Goal: Download file/media

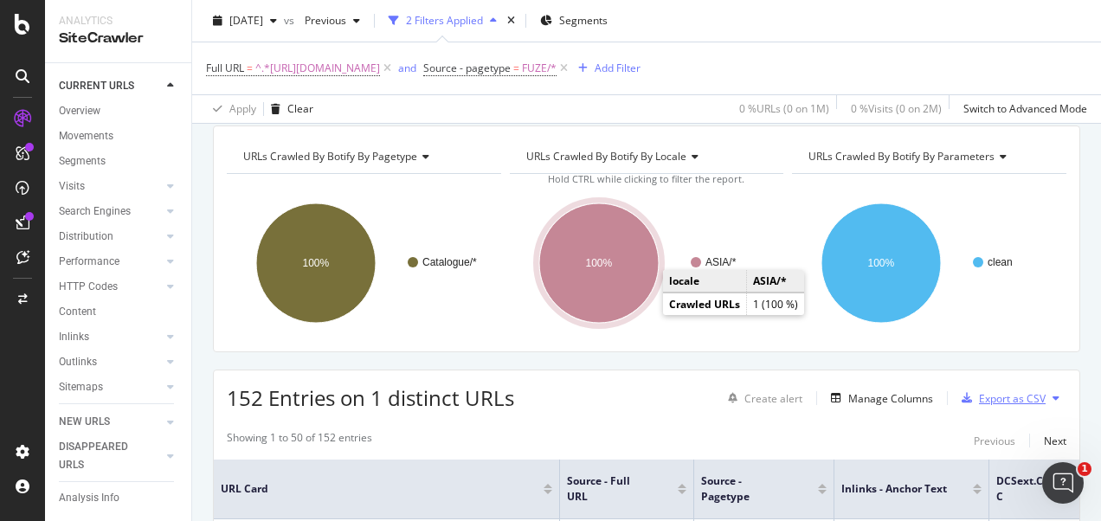
scroll to position [87, 0]
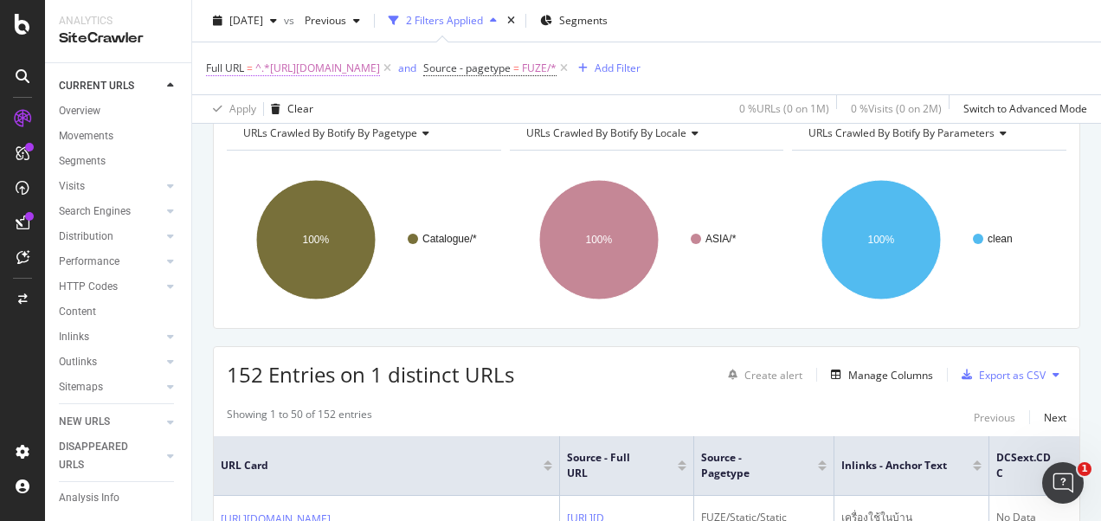
click at [380, 69] on span "^.*https://www.command.co.th/3M/th_TH/p/pc/homewares/.*$" at bounding box center [317, 68] width 125 height 24
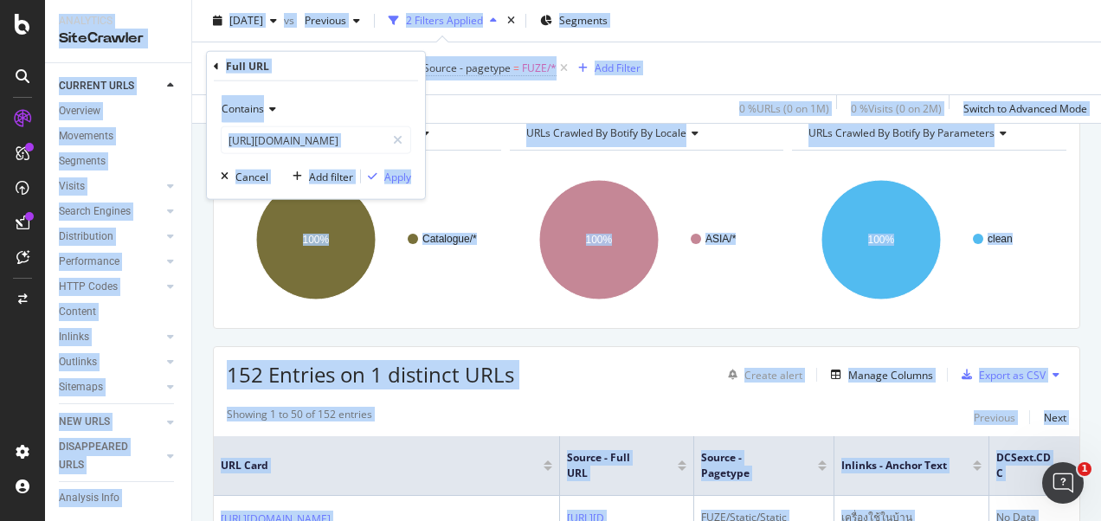
click at [478, 90] on div "Full URL = ^.*https://www.command.co.th/3M/th_TH/p/pc/homewares/.*$ and Source …" at bounding box center [646, 68] width 881 height 52
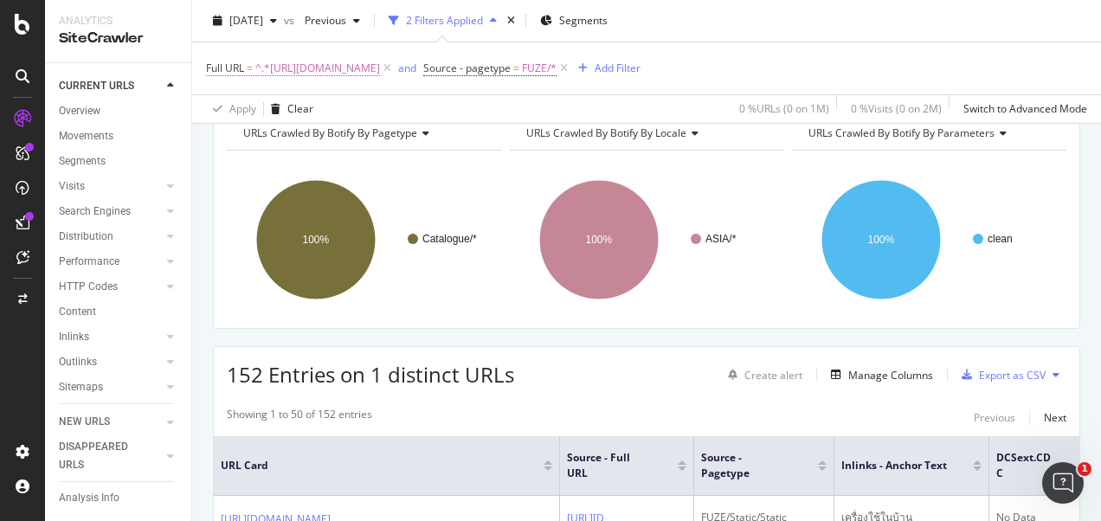
click at [380, 68] on span "^.*https://www.command.co.th/3M/th_TH/p/pc/homewares/.*$" at bounding box center [317, 68] width 125 height 24
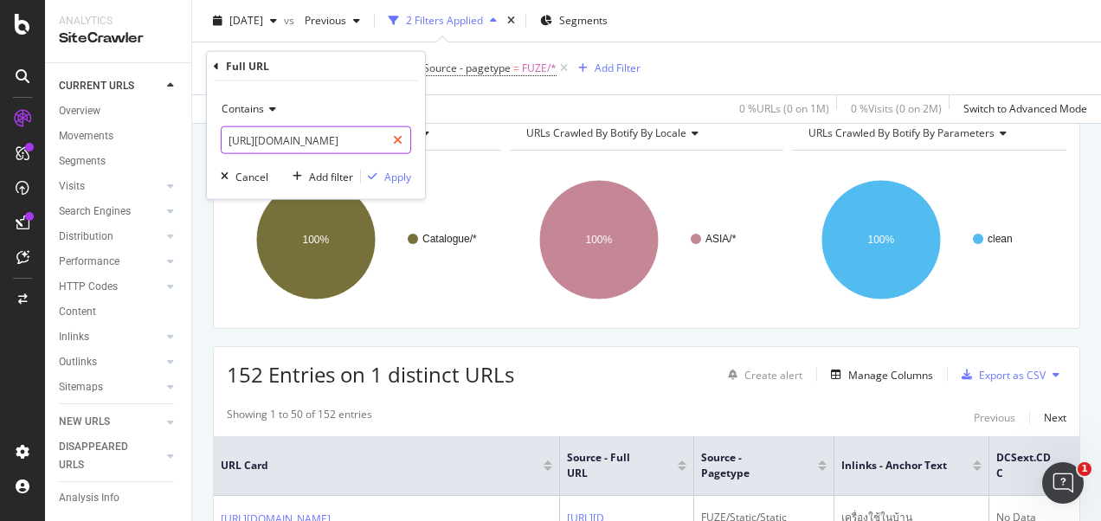
click at [401, 139] on icon at bounding box center [398, 140] width 10 height 12
click at [377, 139] on input "text" at bounding box center [316, 140] width 189 height 28
paste input "https://www.command.com.my/3M/en_MY/p/pc/homewares/"
type input "https://www.command.com.my/3M/en_MY/p/pc/homewares/"
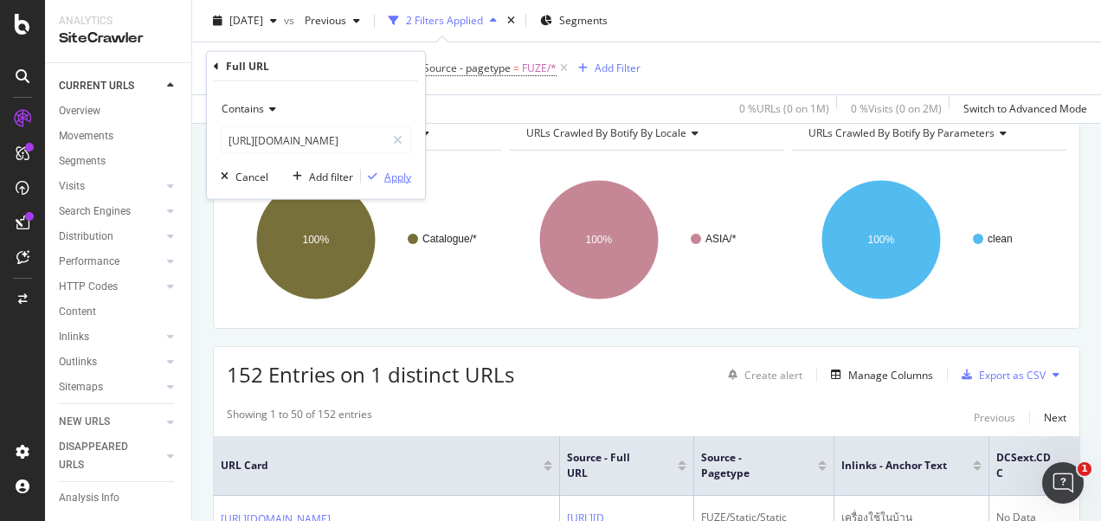
scroll to position [0, 0]
click at [399, 175] on div "Apply" at bounding box center [397, 176] width 27 height 15
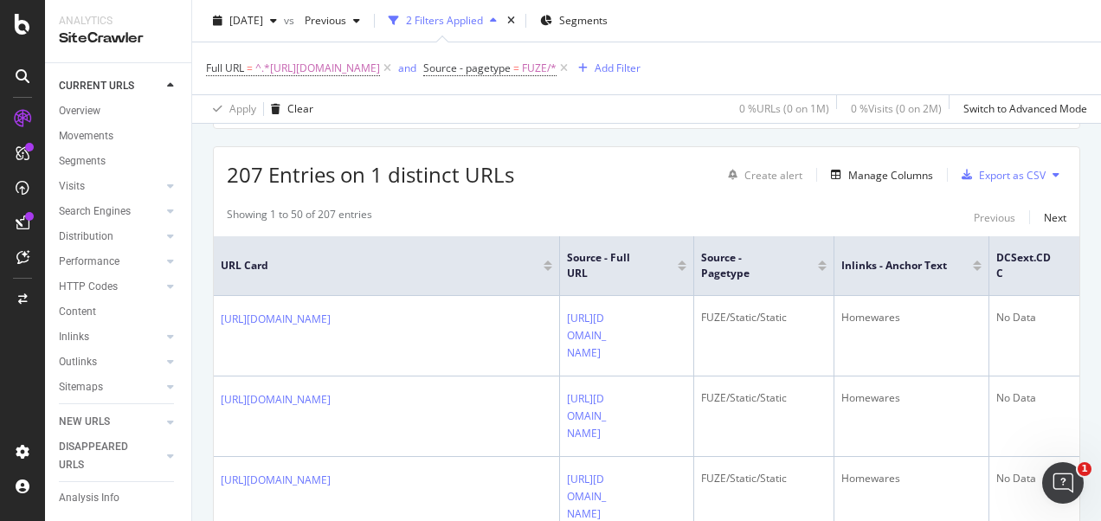
scroll to position [260, 0]
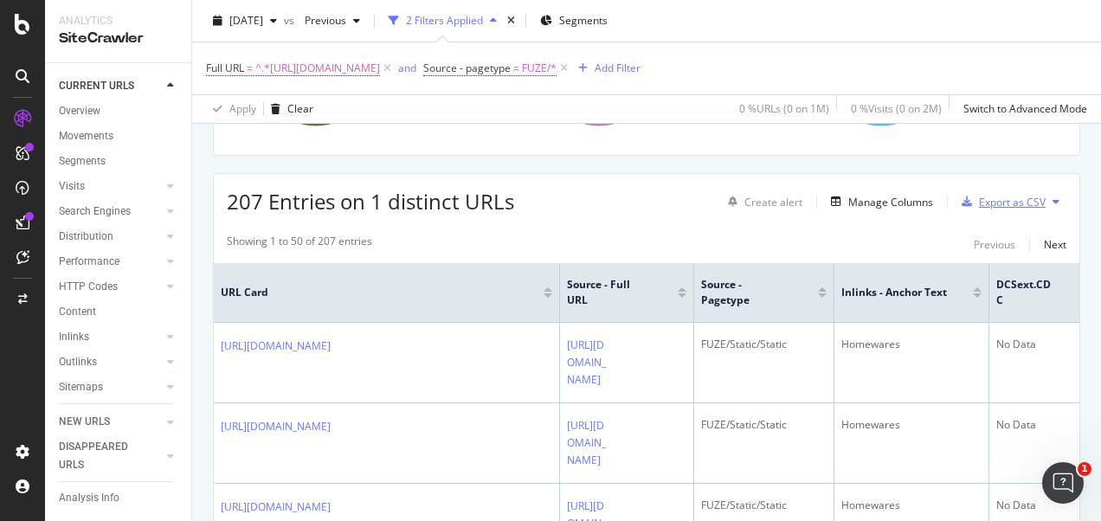
click at [766, 204] on div "Export as CSV" at bounding box center [1012, 202] width 67 height 15
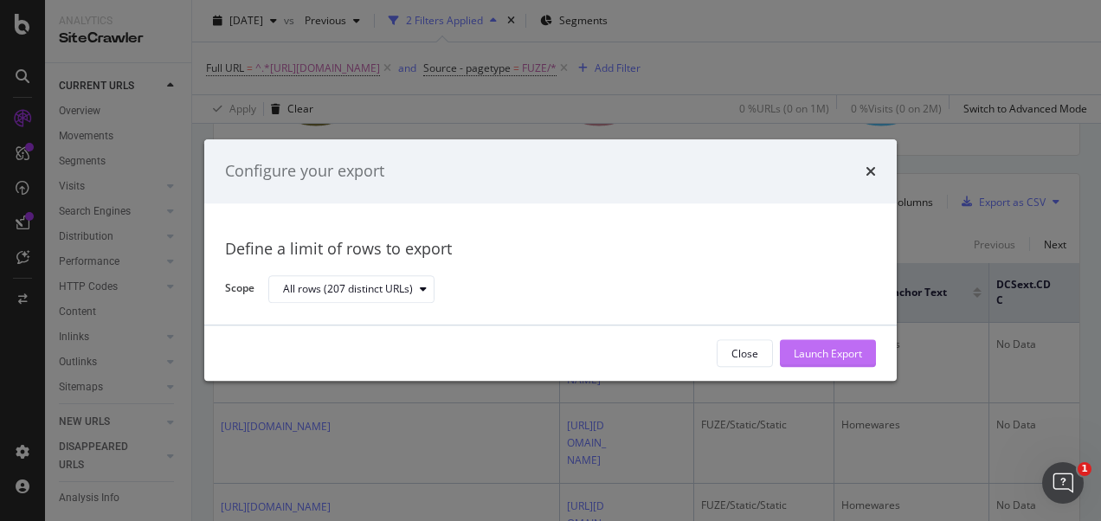
click at [766, 351] on div "Launch Export" at bounding box center [828, 353] width 68 height 15
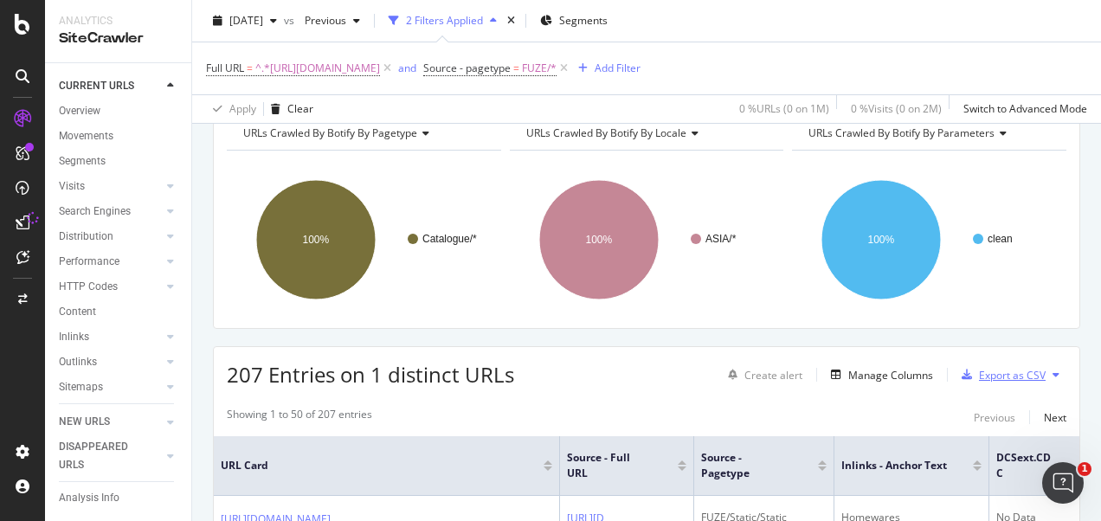
scroll to position [173, 0]
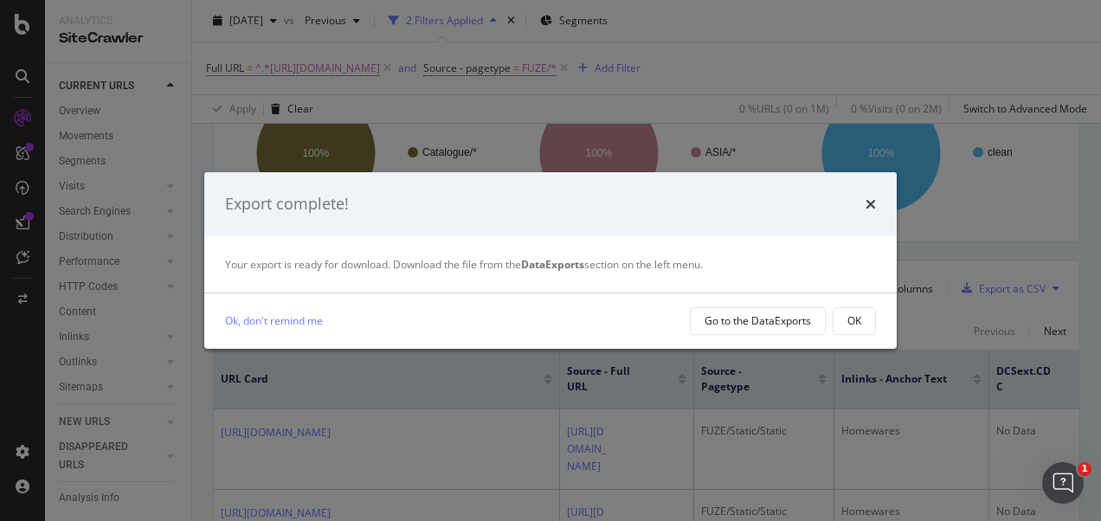
click at [766, 324] on div "OK" at bounding box center [855, 320] width 14 height 15
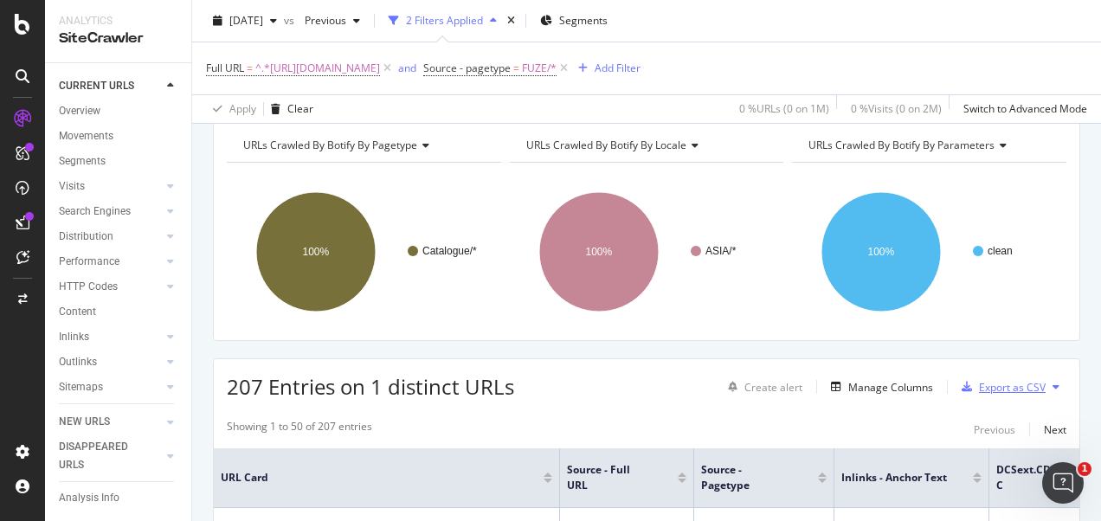
scroll to position [0, 0]
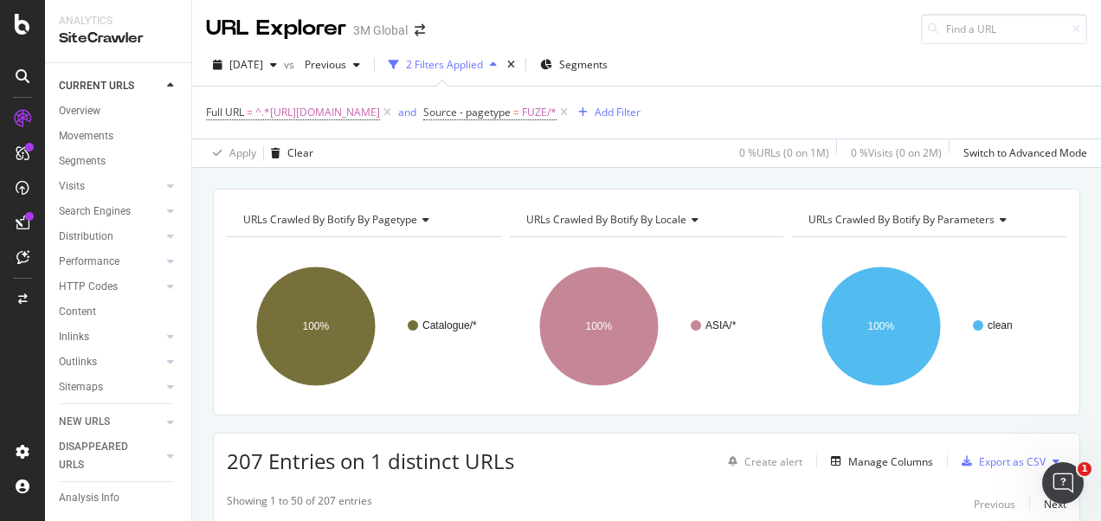
click at [527, 173] on div "URLs Crawled By Botify By pagetype Chart (by Value) Table Expand Export as CSV …" at bounding box center [646, 189] width 909 height 42
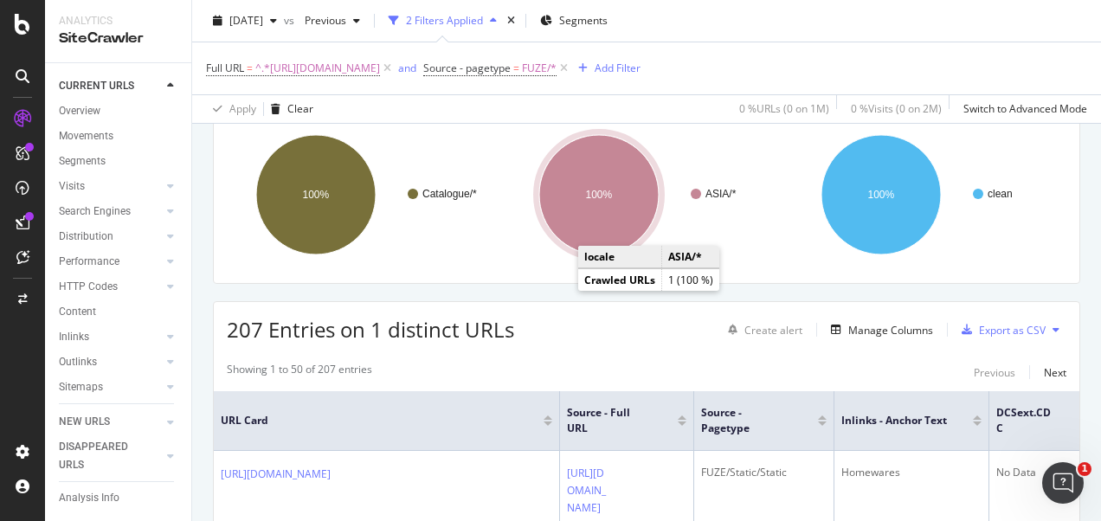
scroll to position [173, 0]
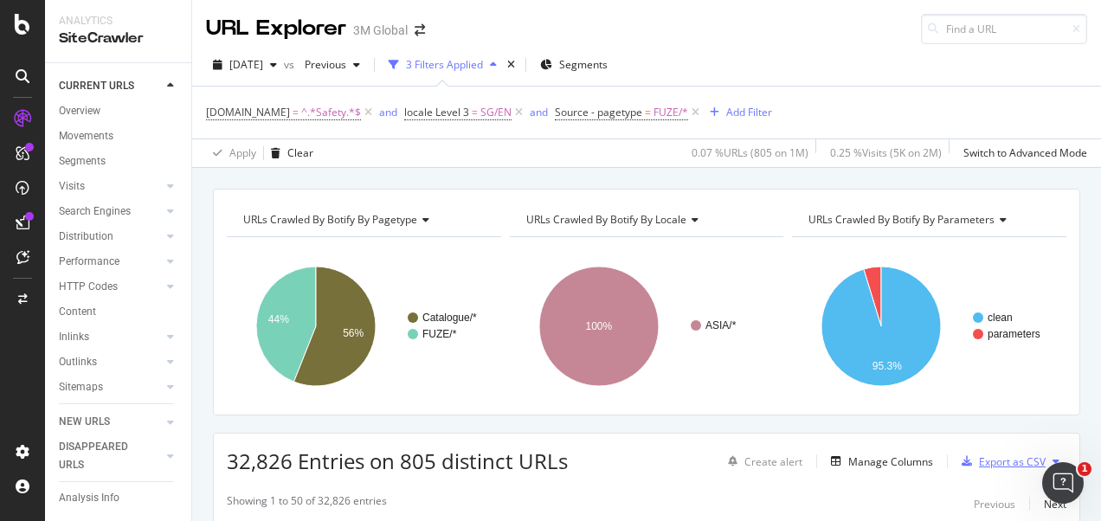
scroll to position [173, 0]
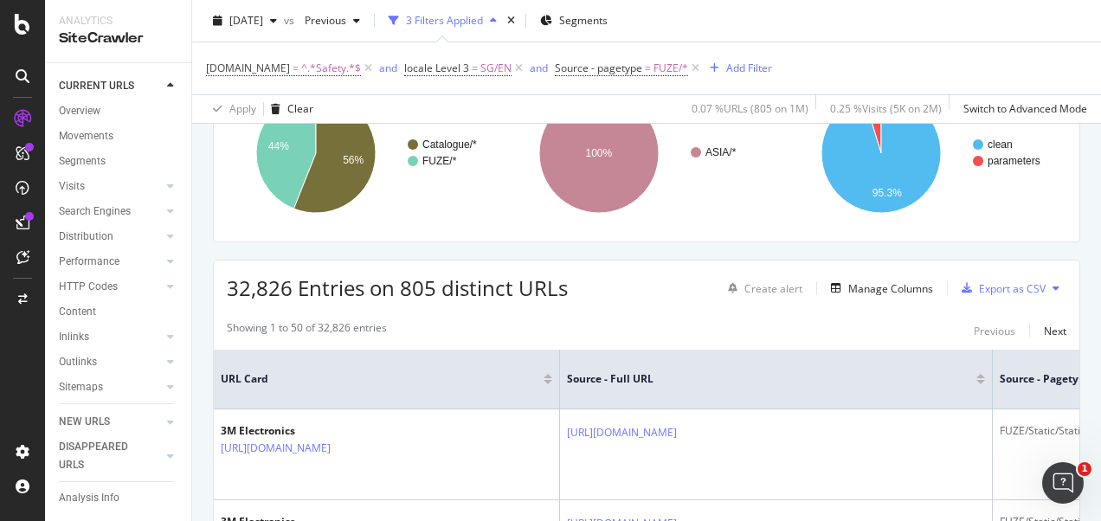
click at [675, 274] on div "32,826 Entries on 805 distinct URLs Create alert Manage Columns Export as CSV" at bounding box center [647, 282] width 866 height 42
click at [483, 74] on span "SG/EN" at bounding box center [495, 68] width 31 height 24
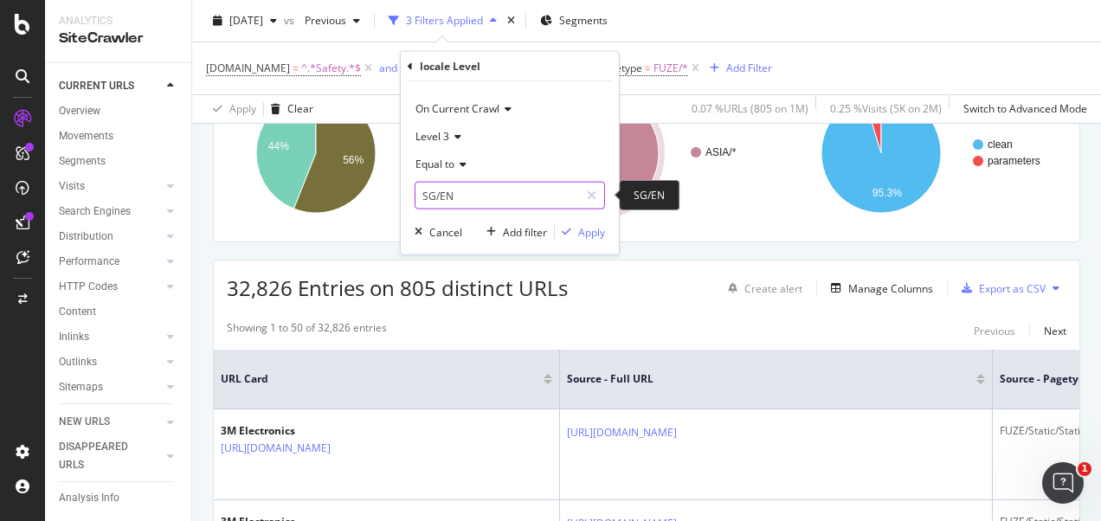
click at [474, 197] on input "SG/EN" at bounding box center [498, 196] width 164 height 28
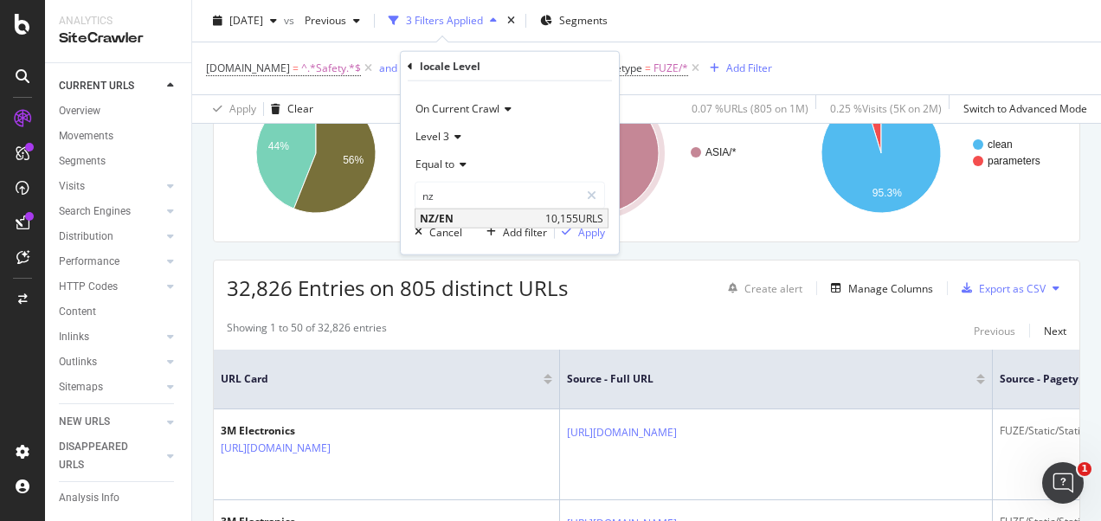
click at [468, 214] on span "NZ/EN" at bounding box center [480, 218] width 121 height 15
type input "NZ/EN"
click at [597, 228] on div "Apply" at bounding box center [591, 231] width 27 height 15
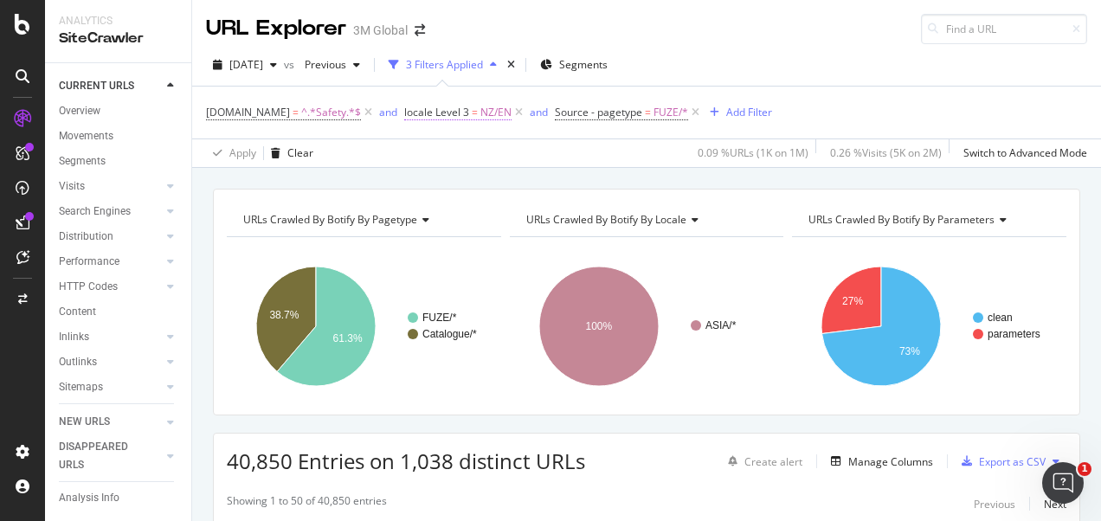
click at [480, 122] on span "NZ/EN" at bounding box center [495, 112] width 31 height 24
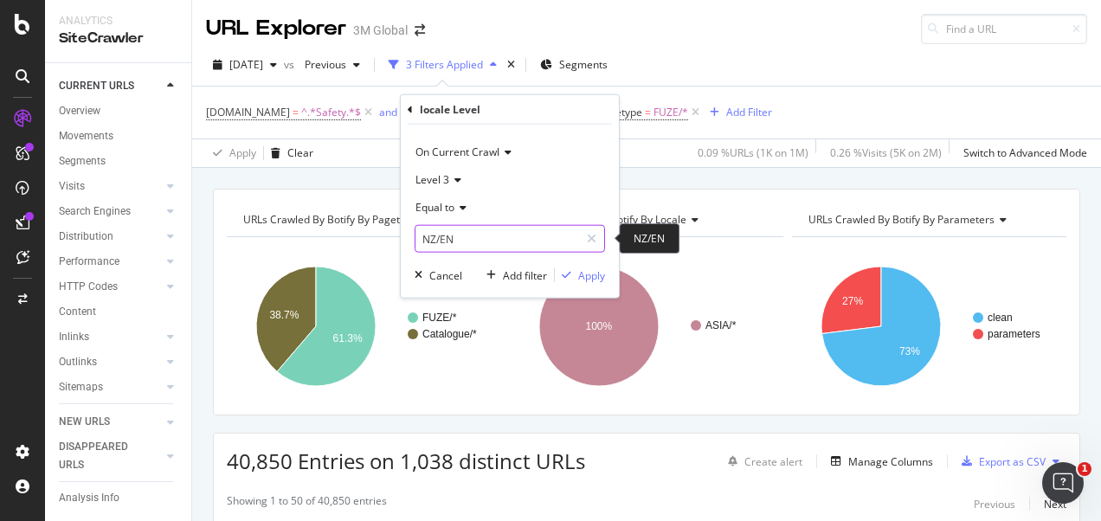
click at [462, 247] on input "NZ/EN" at bounding box center [498, 239] width 164 height 28
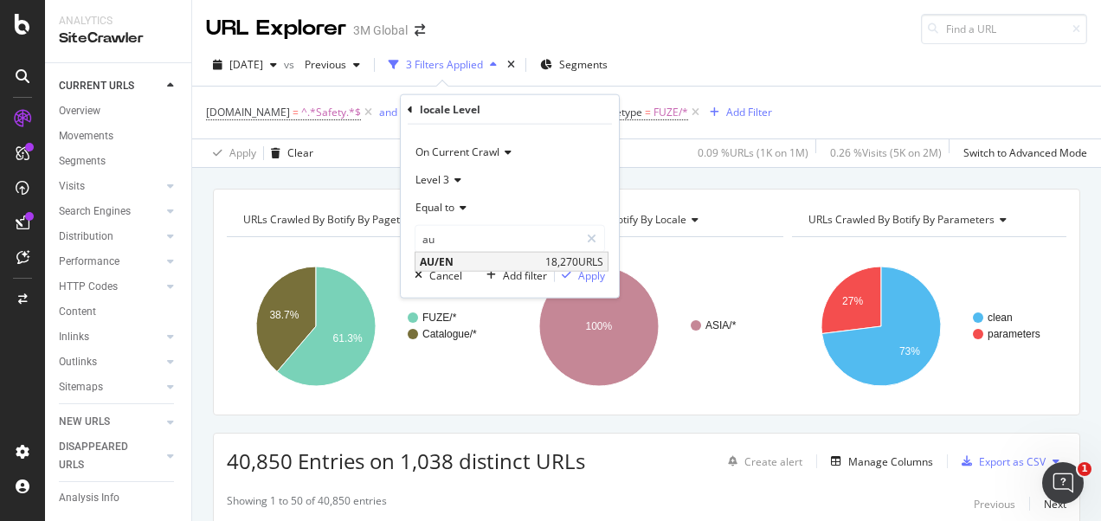
click at [458, 258] on span "AU/EN" at bounding box center [480, 262] width 121 height 15
type input "AU/EN"
click at [582, 272] on div "Apply" at bounding box center [591, 275] width 27 height 15
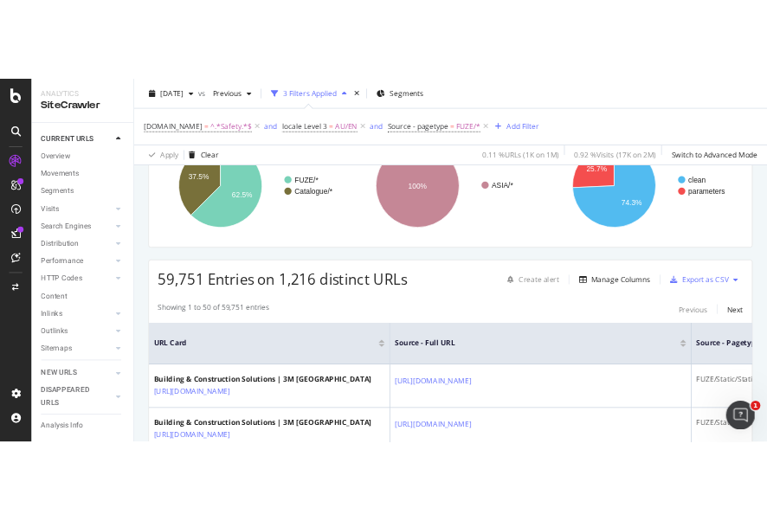
scroll to position [260, 0]
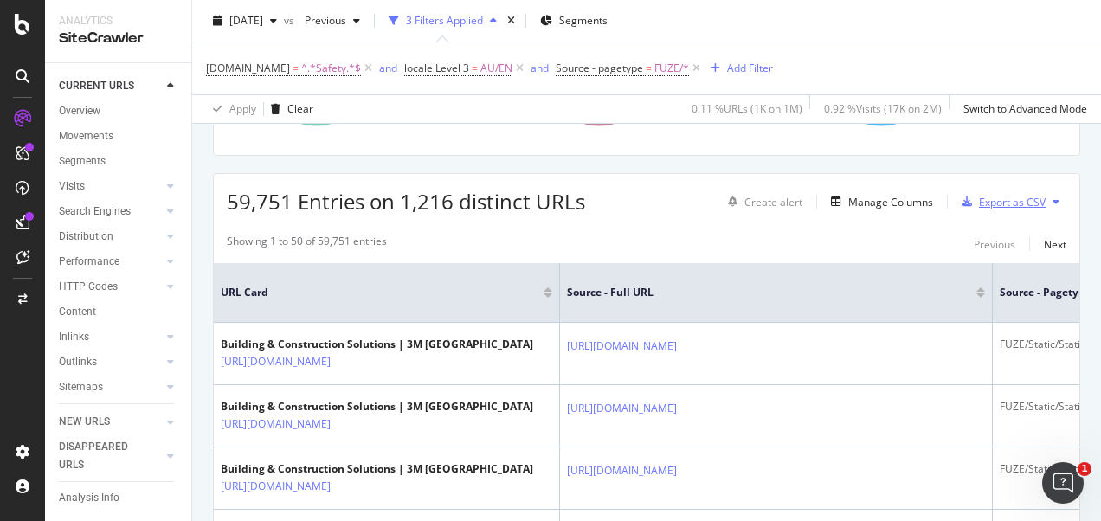
click at [979, 198] on div "Export as CSV" at bounding box center [1012, 202] width 67 height 15
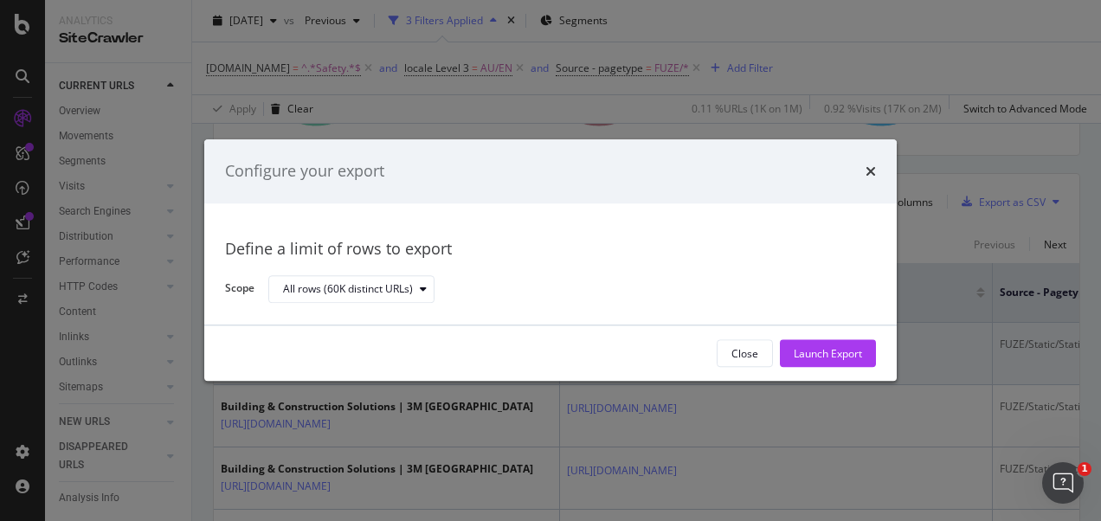
click at [795, 355] on div "Launch Export" at bounding box center [828, 353] width 68 height 15
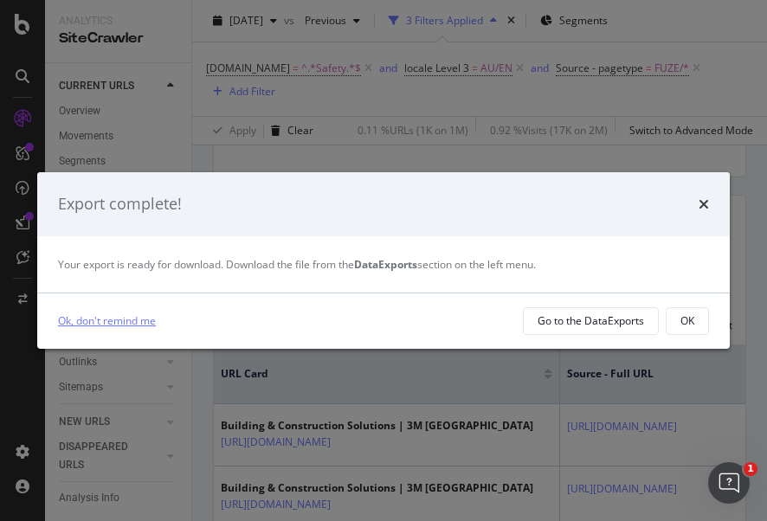
scroll to position [281, 0]
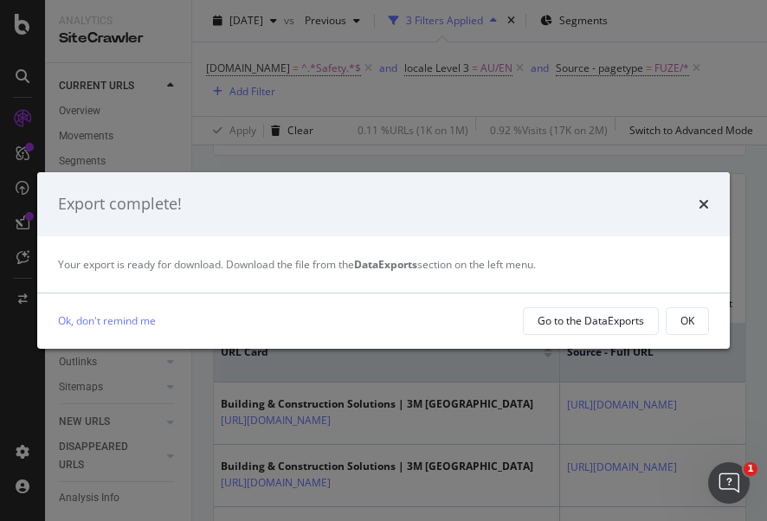
click at [694, 211] on div "Export complete!" at bounding box center [383, 204] width 651 height 23
click at [700, 199] on icon "times" at bounding box center [704, 204] width 10 height 14
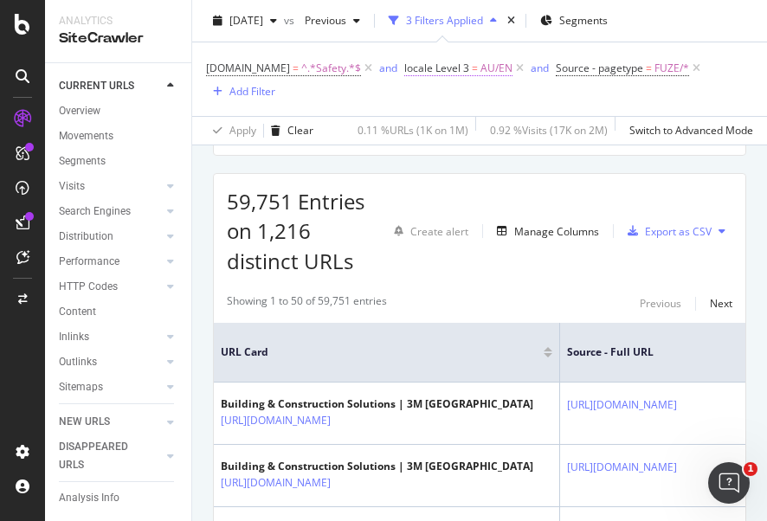
click at [457, 71] on span "locale Level 3" at bounding box center [436, 68] width 65 height 15
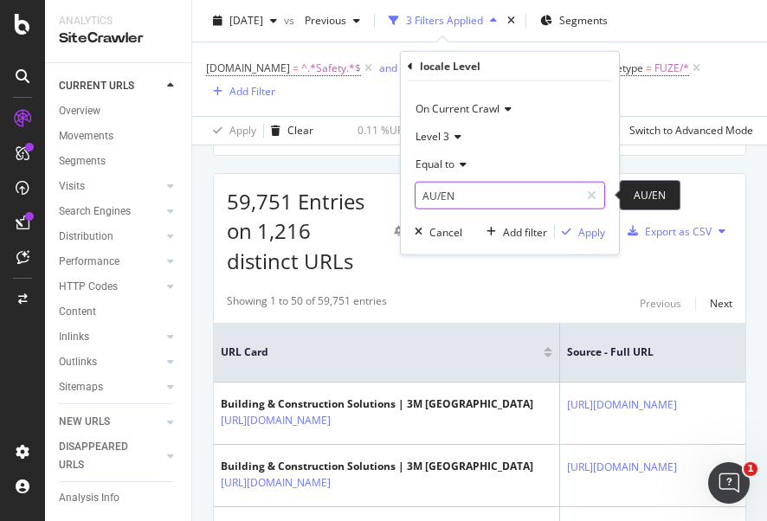
click at [481, 190] on input "AU/EN" at bounding box center [498, 196] width 164 height 28
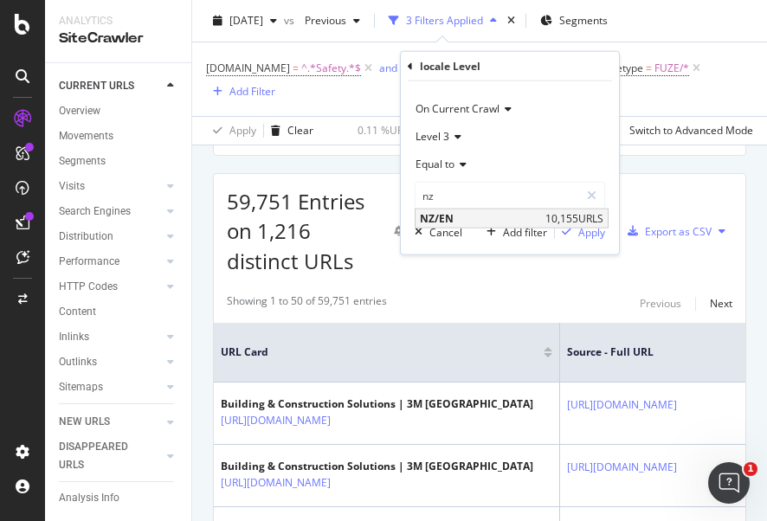
click at [462, 223] on span "NZ/EN" at bounding box center [480, 218] width 121 height 15
type input "NZ/EN"
click at [586, 232] on div "Apply" at bounding box center [591, 231] width 27 height 15
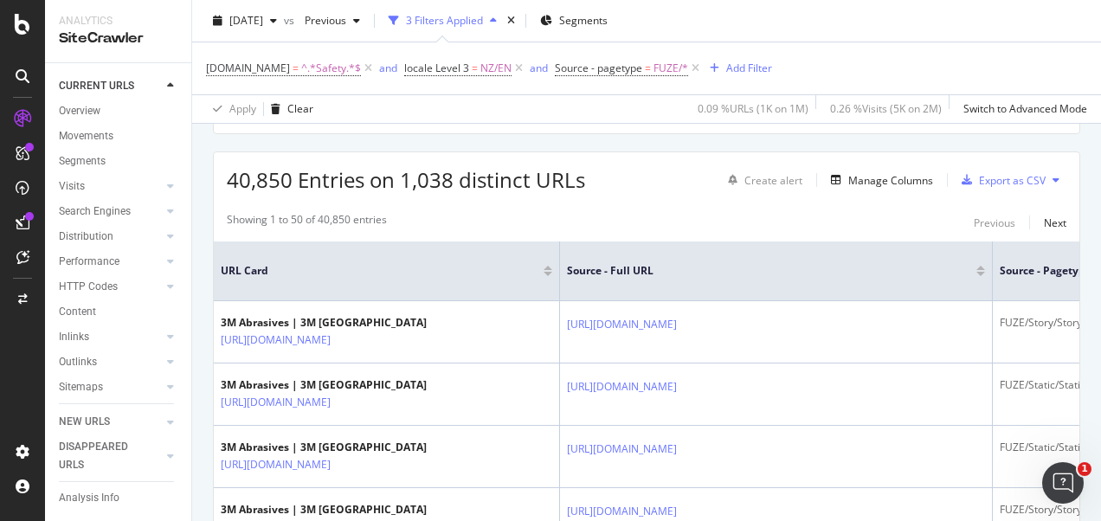
scroll to position [260, 0]
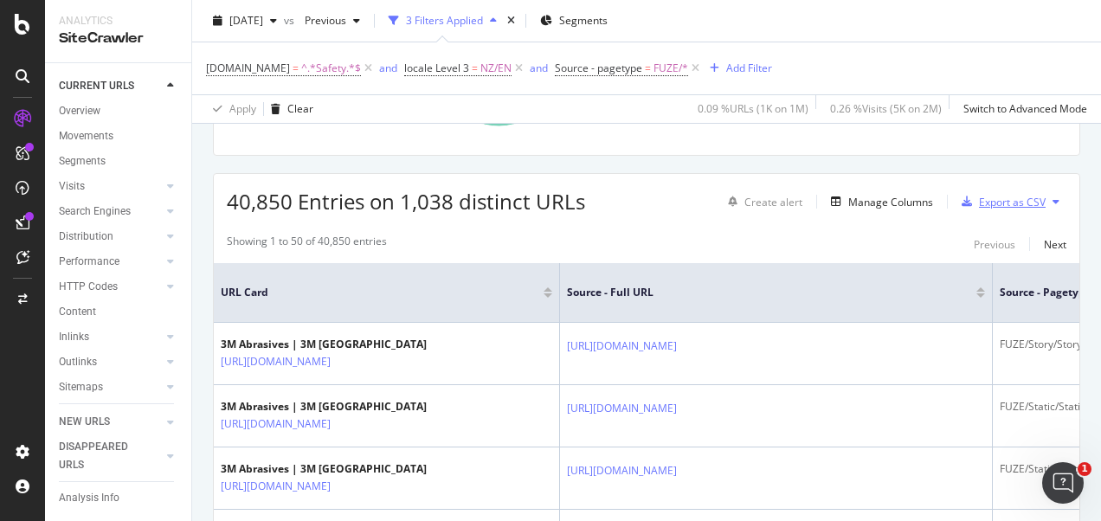
click at [994, 200] on div "Export as CSV" at bounding box center [1012, 202] width 67 height 15
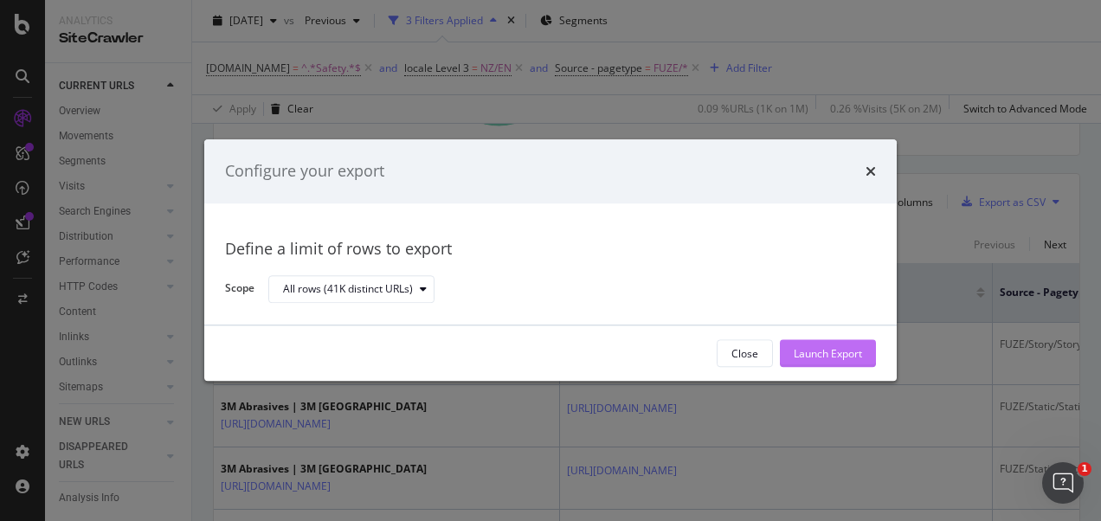
click at [817, 354] on div "Launch Export" at bounding box center [828, 353] width 68 height 15
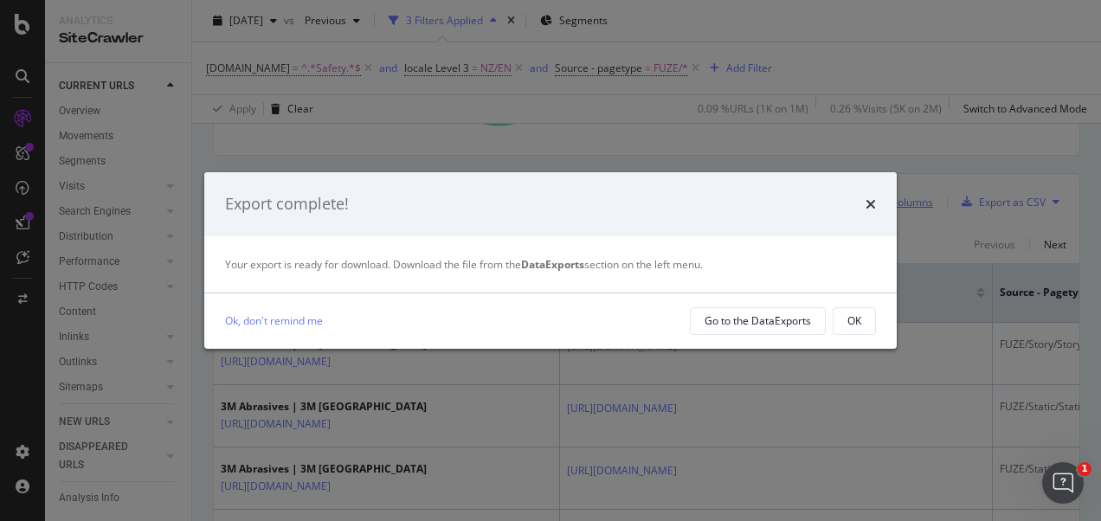
drag, startPoint x: 860, startPoint y: 317, endPoint x: 821, endPoint y: 203, distance: 120.7
click at [859, 317] on div "OK" at bounding box center [855, 320] width 14 height 15
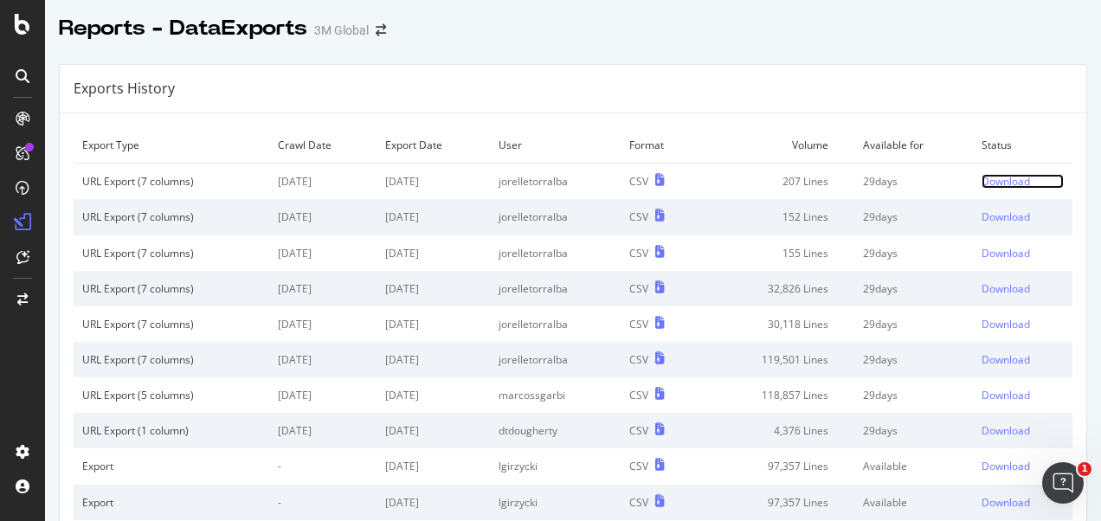
click at [982, 177] on div "Download" at bounding box center [1006, 181] width 48 height 15
click at [989, 176] on div "Download" at bounding box center [1006, 181] width 48 height 15
click at [982, 184] on div "Download" at bounding box center [1006, 181] width 48 height 15
click at [982, 183] on div "Download" at bounding box center [1006, 181] width 48 height 15
